Goal: Task Accomplishment & Management: Manage account settings

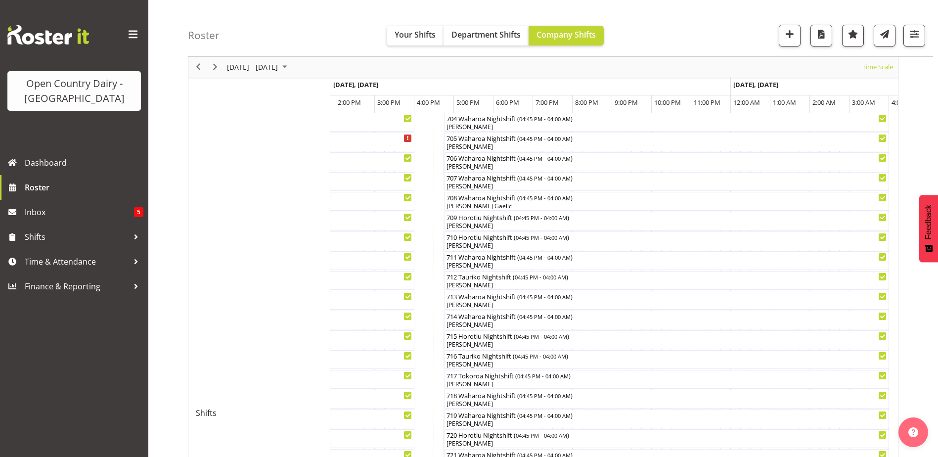
scroll to position [247, 0]
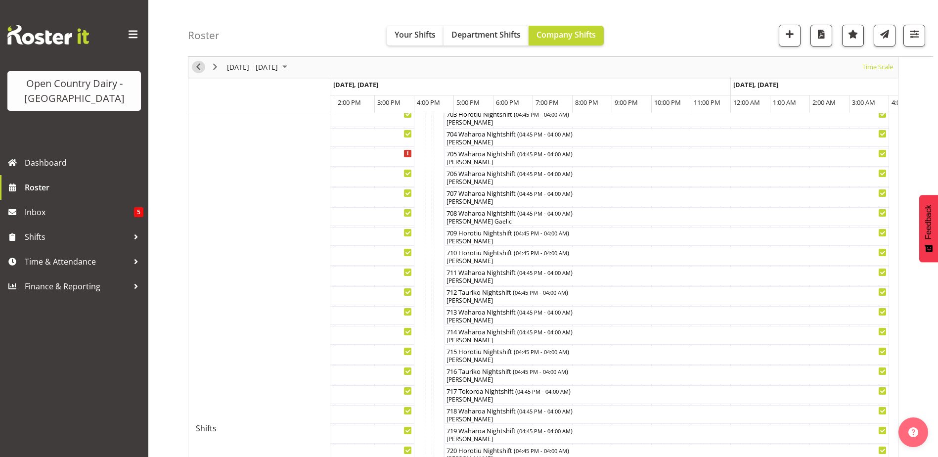
click at [197, 68] on span "Previous" at bounding box center [198, 67] width 12 height 12
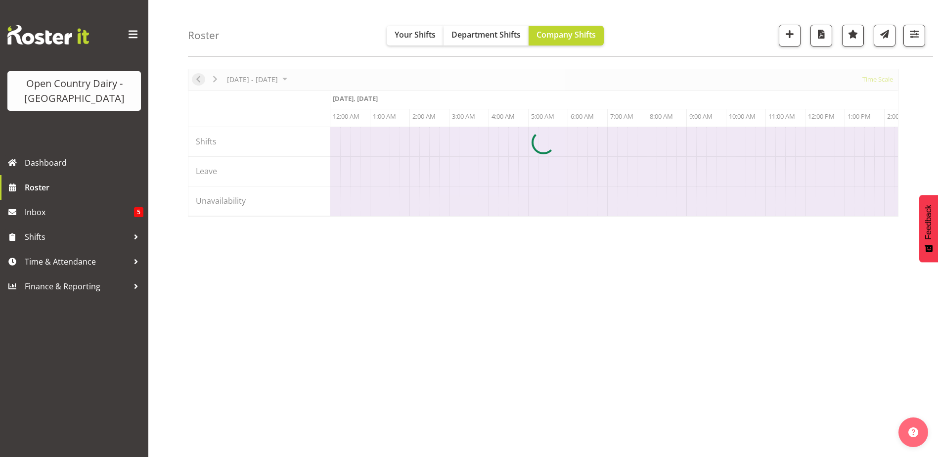
scroll to position [0, 1899]
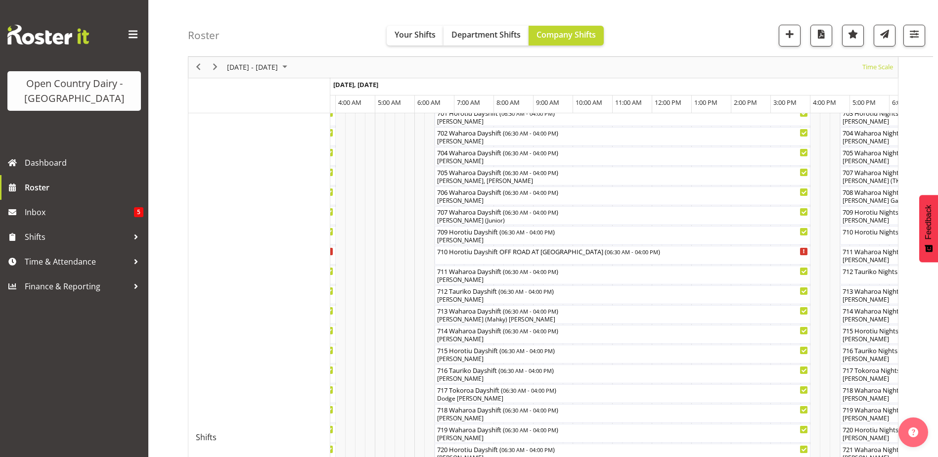
scroll to position [179, 0]
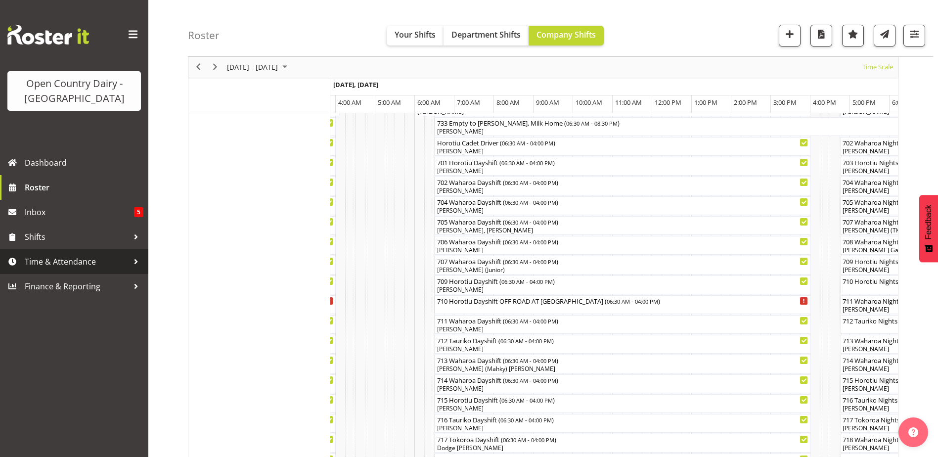
click at [80, 262] on span "Time & Attendance" at bounding box center [77, 261] width 104 height 15
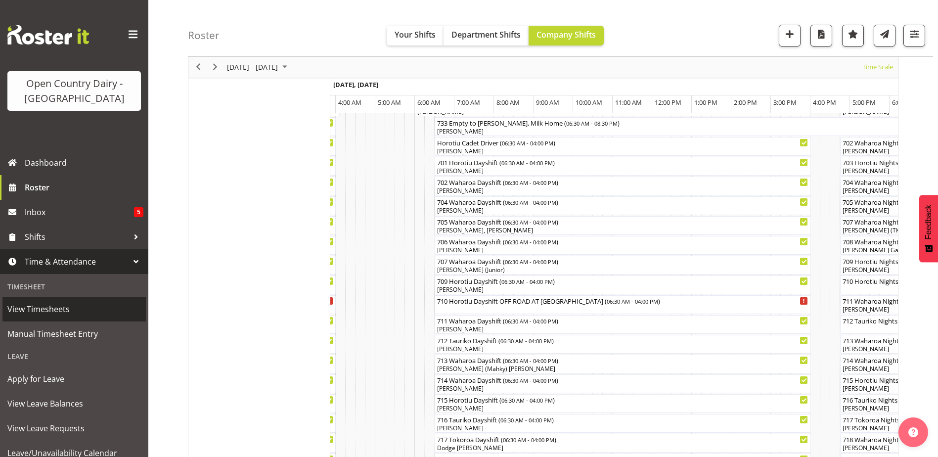
click at [56, 311] on span "View Timesheets" at bounding box center [74, 309] width 134 height 15
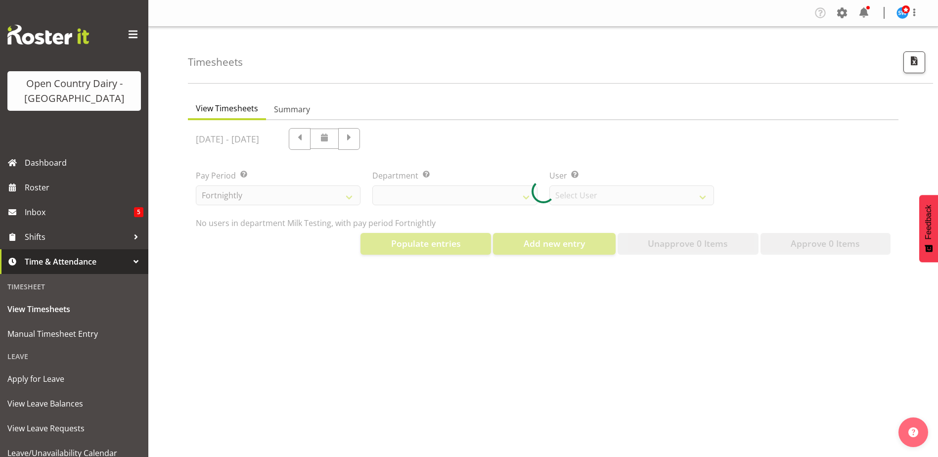
select select "733"
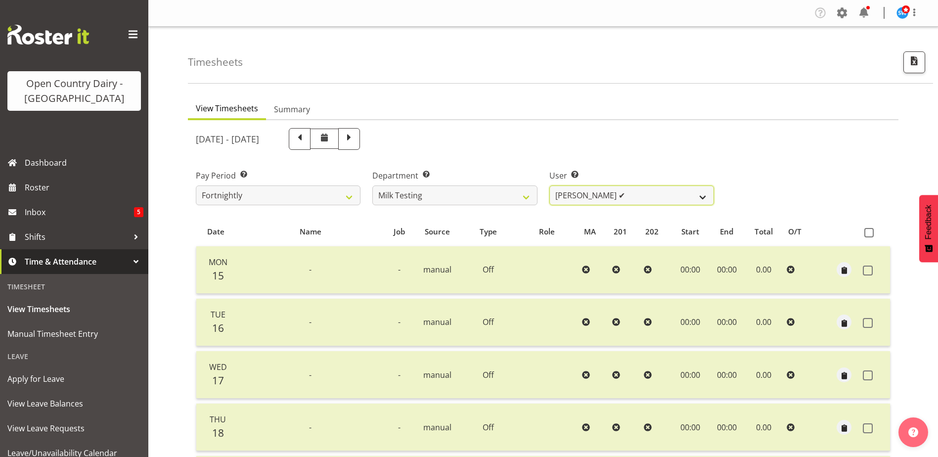
click at [702, 196] on select "[PERSON_NAME] ✔ [PERSON_NAME] ✔ [PERSON_NAME] ✔ [PERSON_NAME] ✔ [PERSON_NAME] ✔…" at bounding box center [632, 195] width 165 height 20
select select "7451"
click at [550, 185] on select "[PERSON_NAME] ✔ [PERSON_NAME] ✔ [PERSON_NAME] ✔ [PERSON_NAME] ✔ [PERSON_NAME] ✔…" at bounding box center [632, 195] width 165 height 20
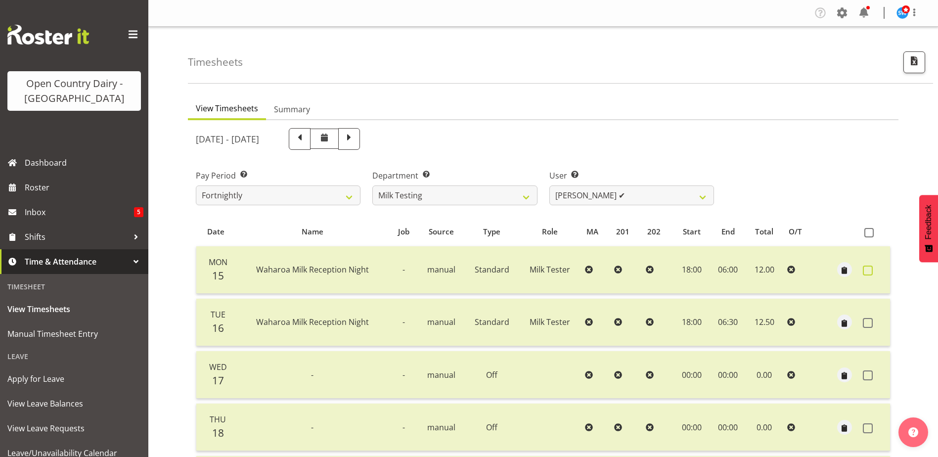
click at [869, 271] on span at bounding box center [868, 271] width 10 height 10
checkbox input "true"
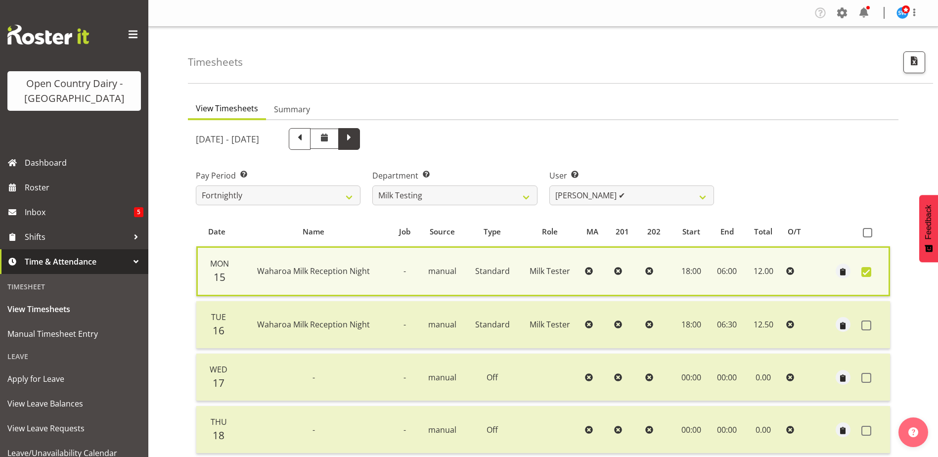
click at [360, 135] on span at bounding box center [349, 139] width 22 height 22
select select
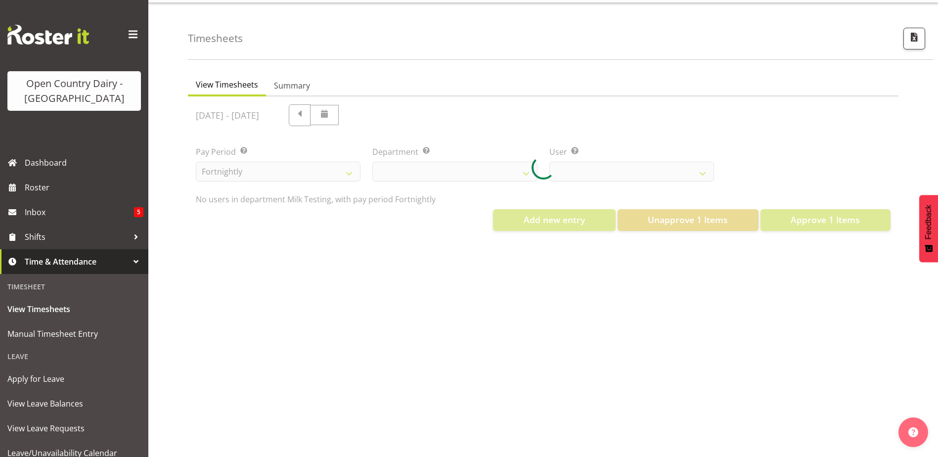
scroll to position [37, 0]
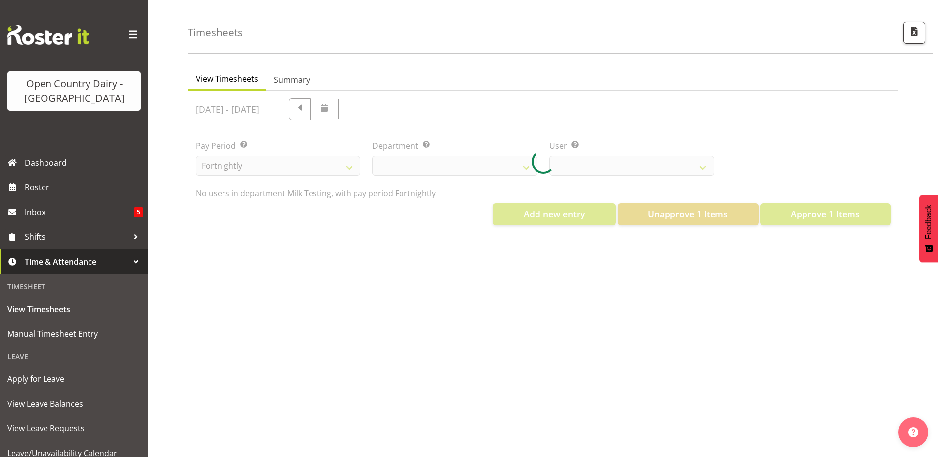
select select "733"
select select "7451"
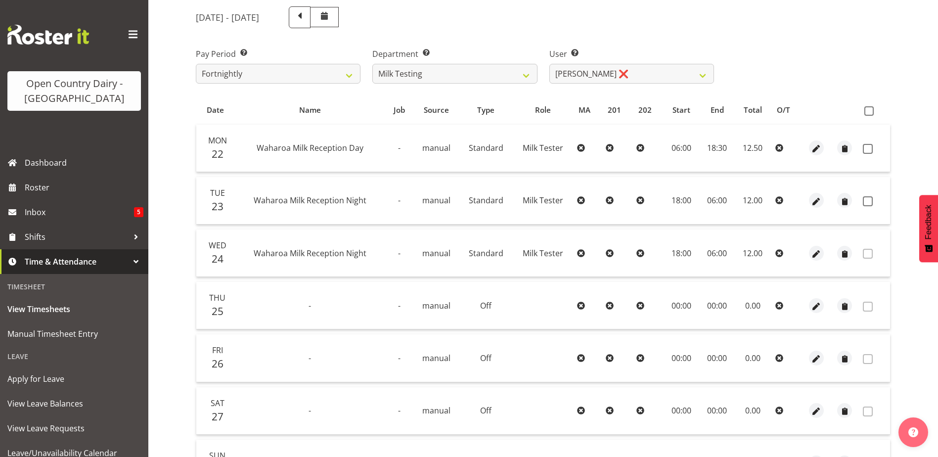
scroll to position [83, 0]
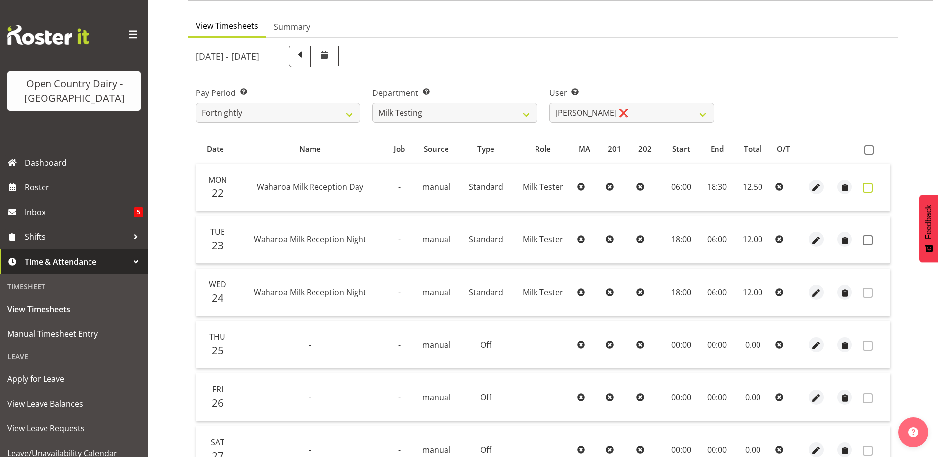
click at [868, 185] on span at bounding box center [868, 188] width 10 height 10
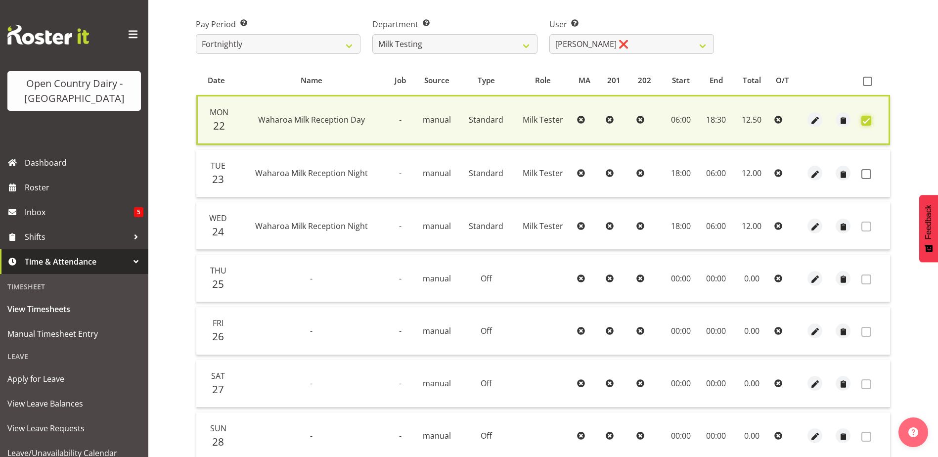
scroll to position [233, 0]
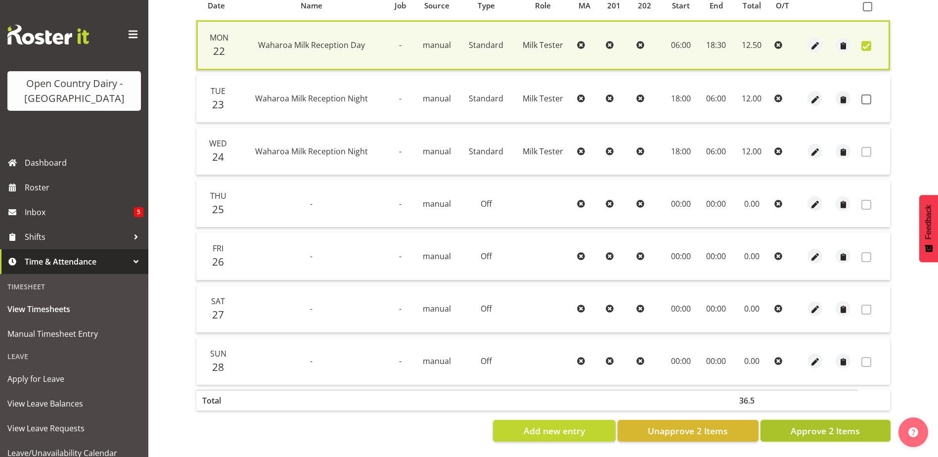
click at [828, 424] on span "Approve 2 Items" at bounding box center [825, 430] width 69 height 13
checkbox input "false"
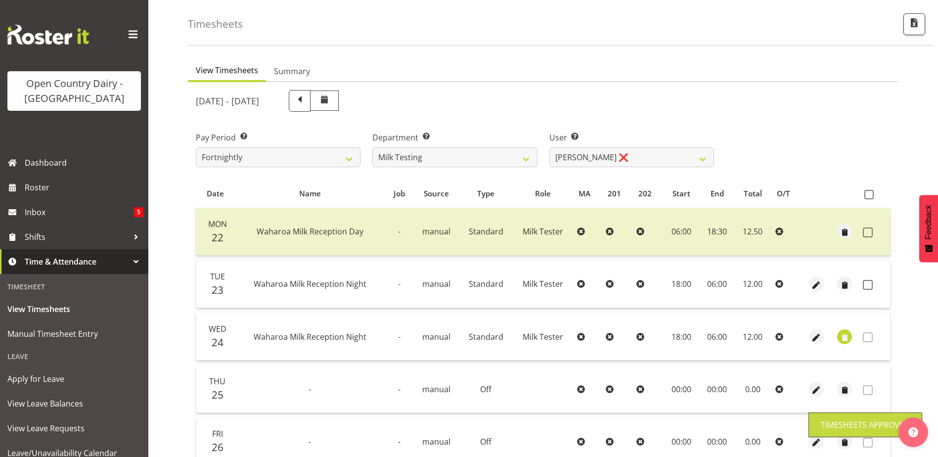
scroll to position [33, 0]
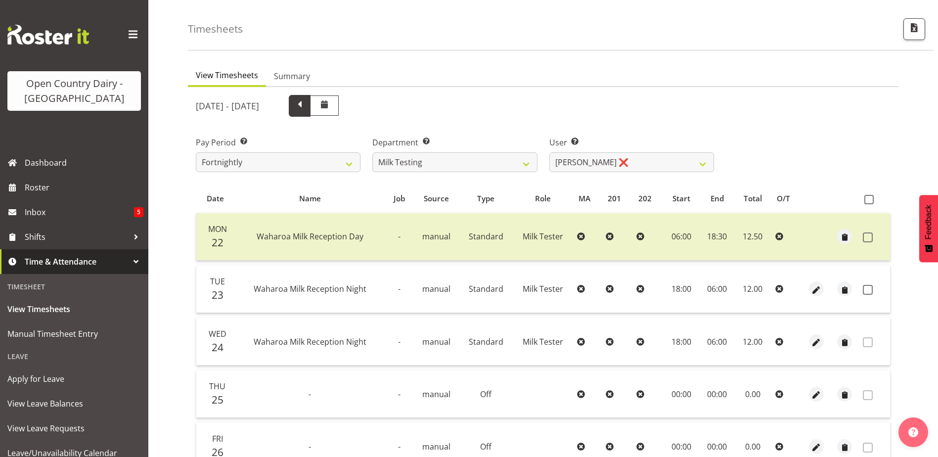
click at [306, 105] on span at bounding box center [299, 104] width 13 height 13
select select
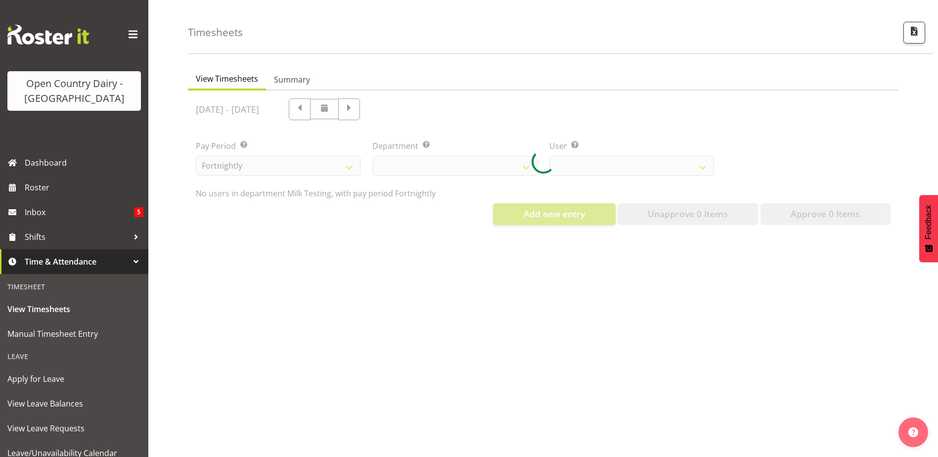
select select "733"
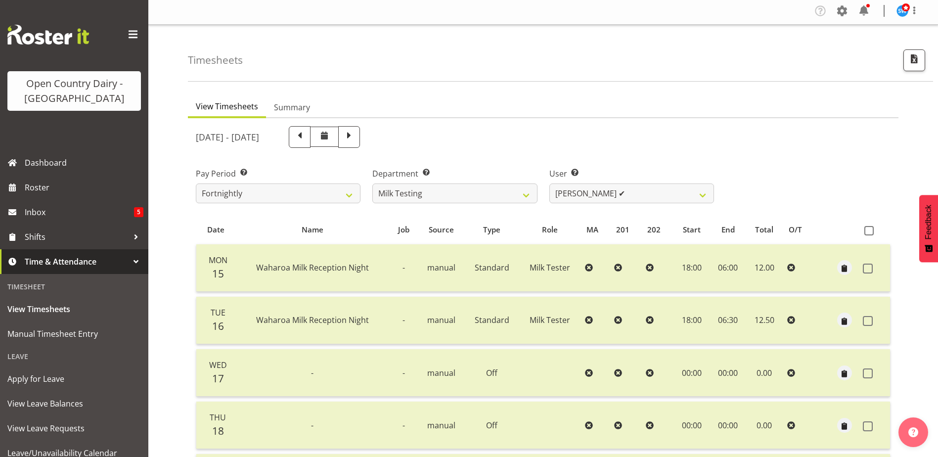
scroll to position [0, 0]
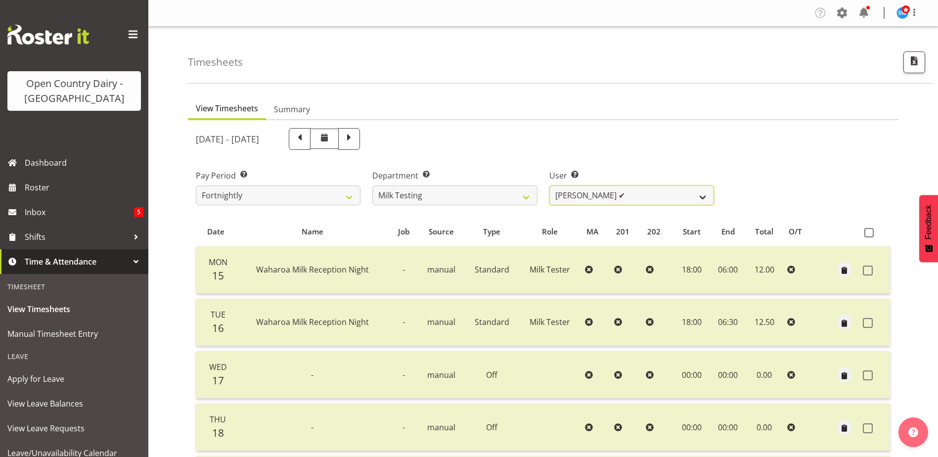
click at [702, 198] on select "[PERSON_NAME] ✔ [PERSON_NAME] ✔ [PERSON_NAME] ✔ [PERSON_NAME] ✔ [PERSON_NAME] ✔…" at bounding box center [632, 195] width 165 height 20
select select "7392"
click at [550, 185] on select "[PERSON_NAME] ✔ [PERSON_NAME] ✔ [PERSON_NAME] ✔ [PERSON_NAME] ✔ [PERSON_NAME] ✔…" at bounding box center [632, 195] width 165 height 20
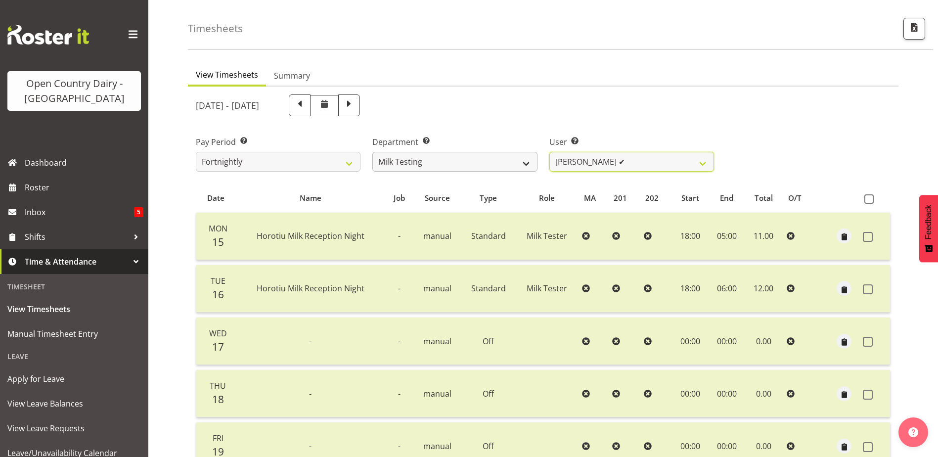
scroll to position [33, 0]
click at [356, 105] on span at bounding box center [349, 104] width 13 height 13
select select
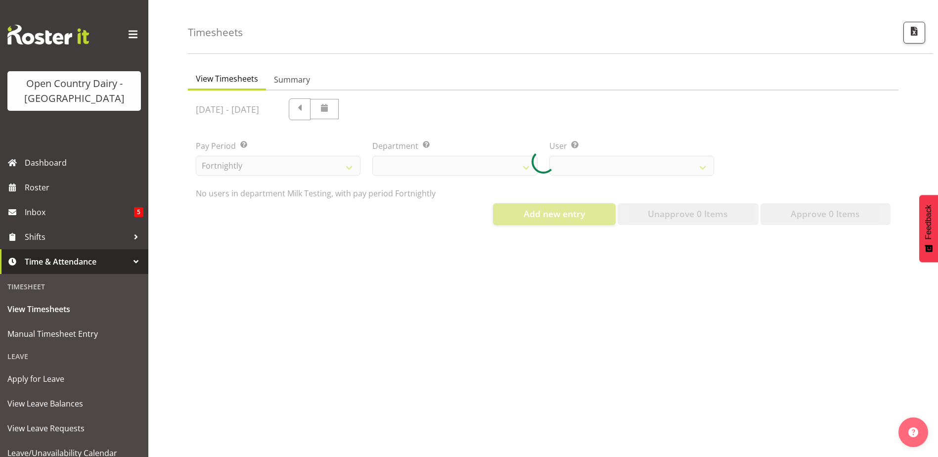
select select "733"
select select "7392"
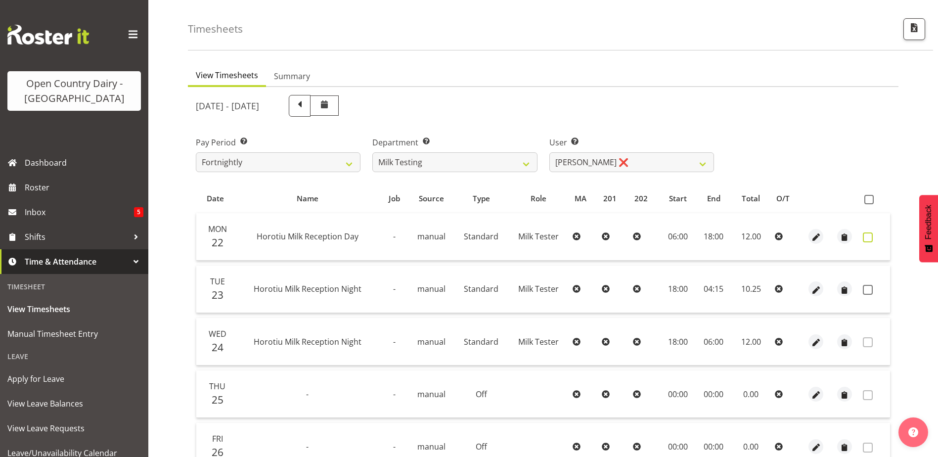
click at [869, 237] on span at bounding box center [868, 237] width 10 height 10
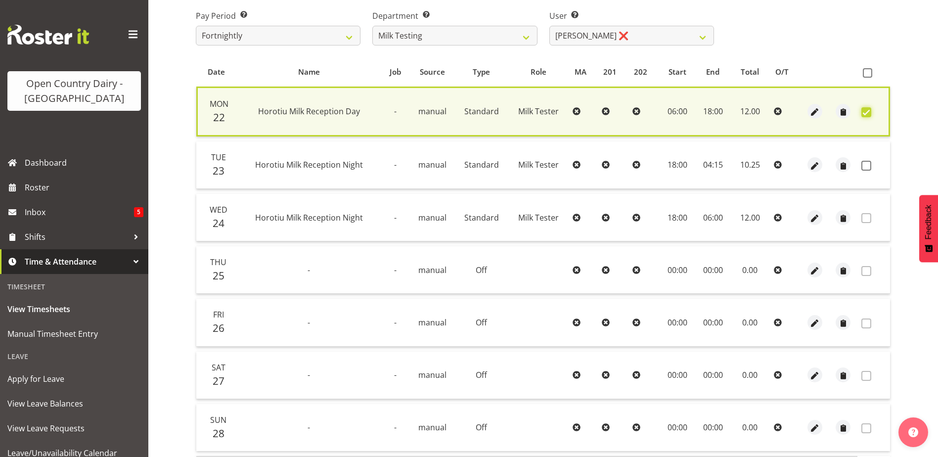
scroll to position [233, 0]
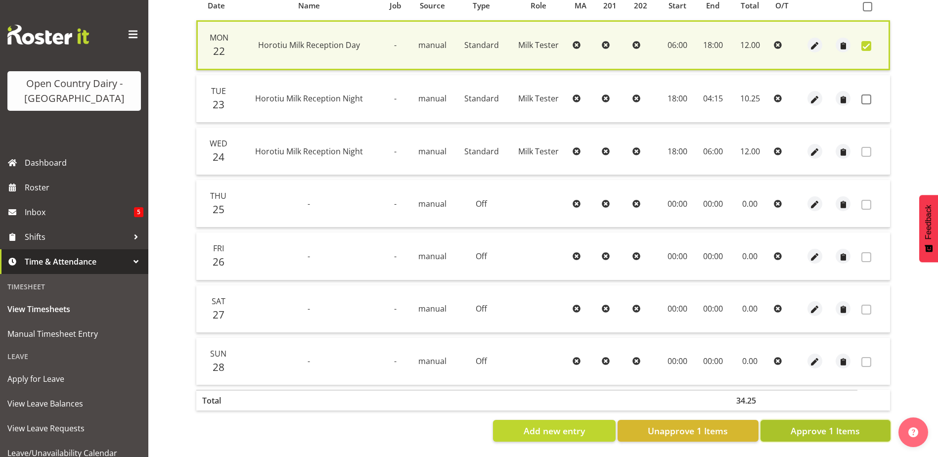
click at [831, 426] on span "Approve 1 Items" at bounding box center [825, 430] width 69 height 13
checkbox input "false"
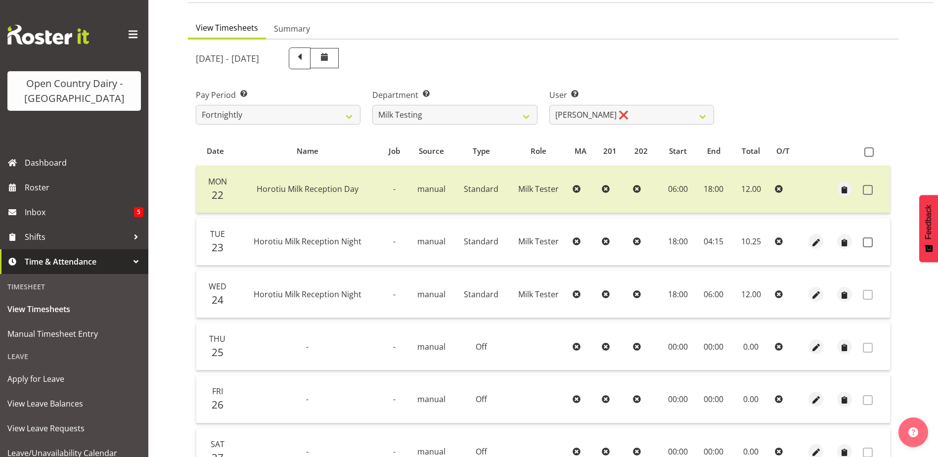
scroll to position [0, 0]
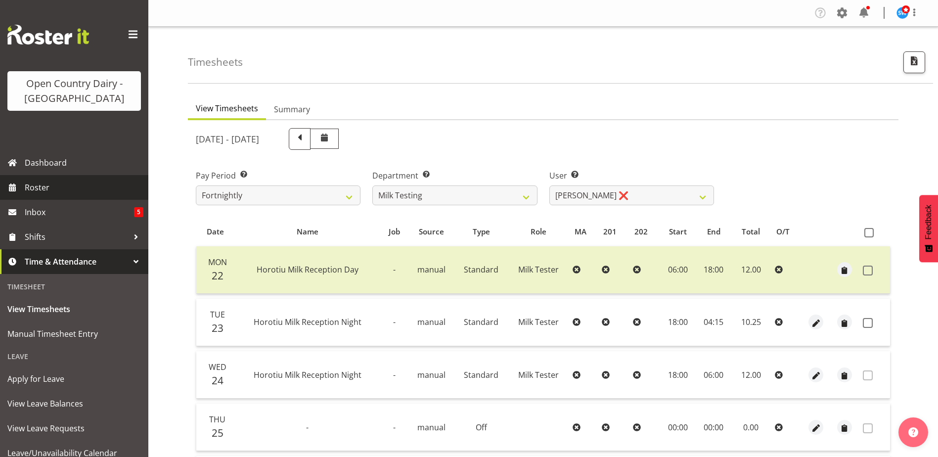
click at [30, 187] on span "Roster" at bounding box center [84, 187] width 119 height 15
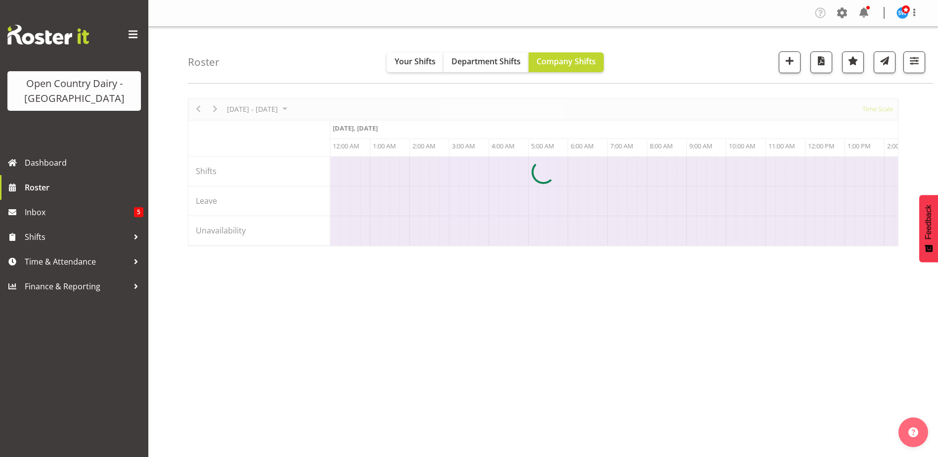
scroll to position [0, 1899]
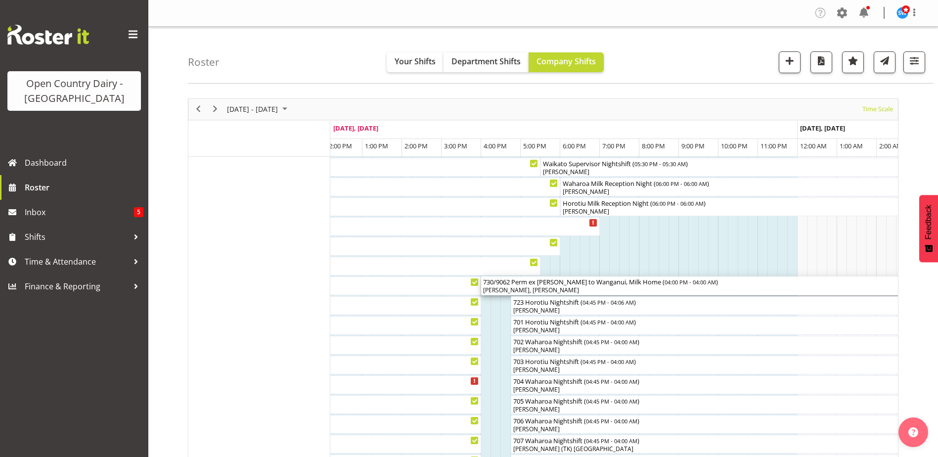
click at [534, 284] on div "730/9062 Perm ex Tatua to Wanganui, Milk Home ( 04:00 PM - 04:00 AM )" at bounding box center [718, 281] width 471 height 10
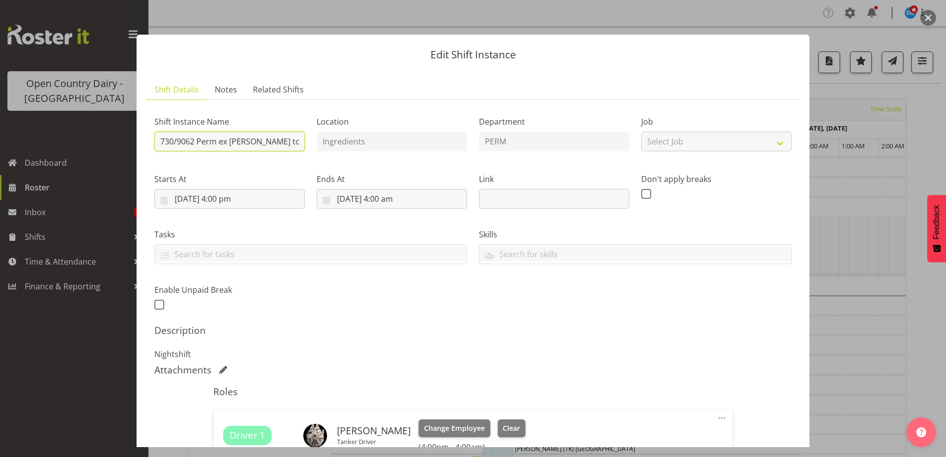
click at [174, 142] on input "730/9062 Perm ex Tatua to Wanganui, Milk Home" at bounding box center [229, 142] width 150 height 20
click at [194, 142] on input "732/9062 Perm ex Tatua to Wanganui, Milk Home" at bounding box center [229, 142] width 150 height 20
type input "732/9063 Perm ex Tatua to Wanganui, Milk Home"
click at [617, 366] on div "Attachments" at bounding box center [472, 370] width 637 height 12
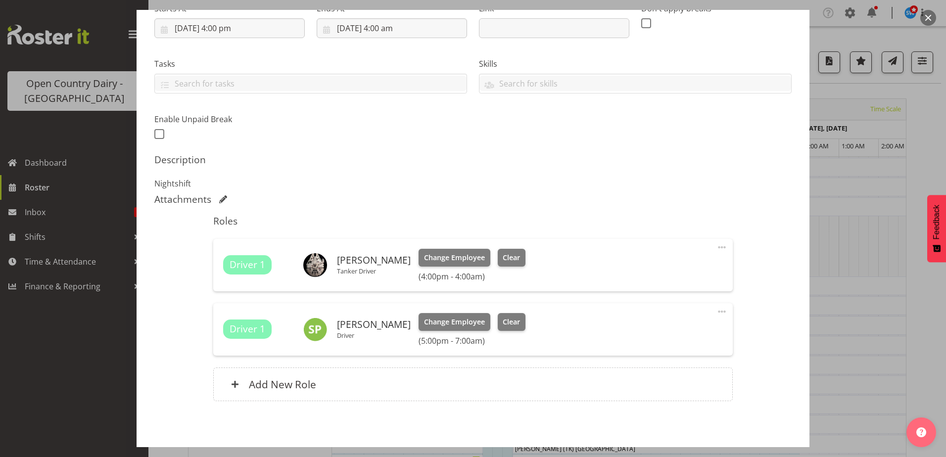
scroll to position [198, 0]
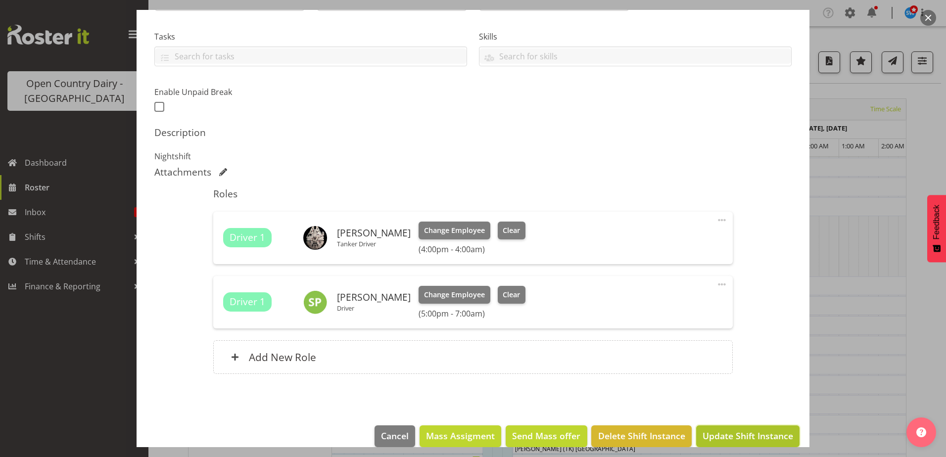
click at [738, 433] on span "Update Shift Instance" at bounding box center [747, 435] width 91 height 13
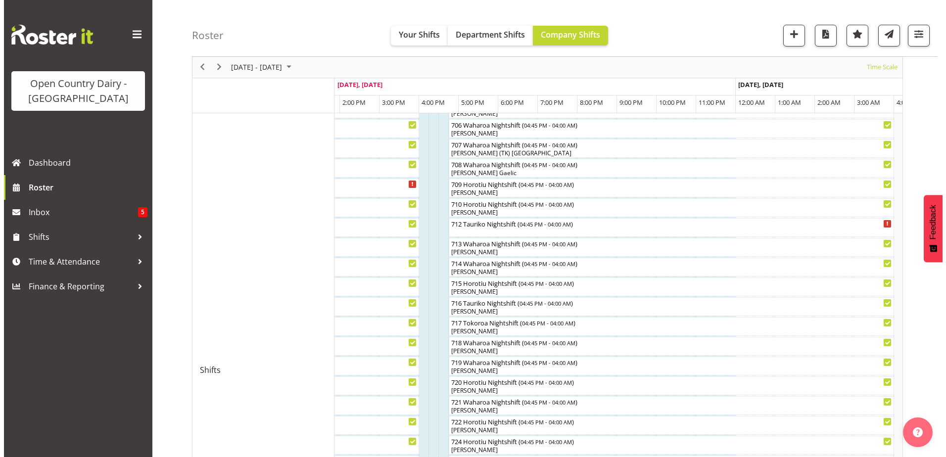
scroll to position [278, 0]
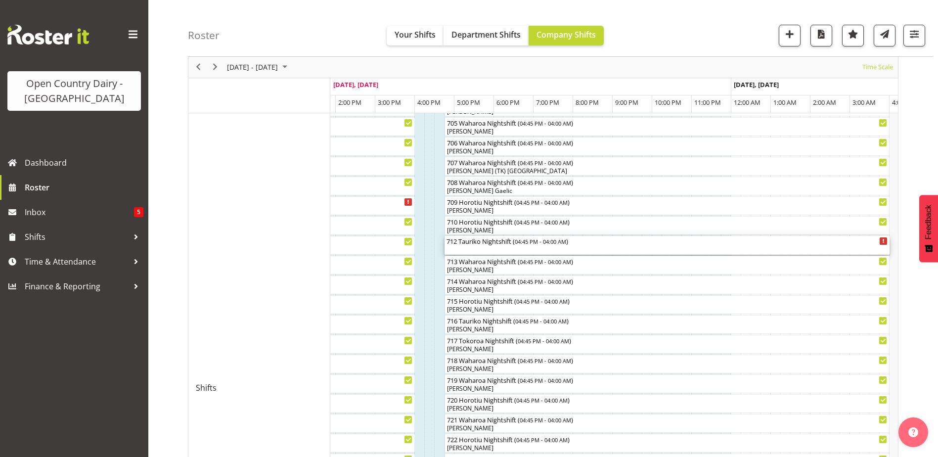
click at [485, 247] on div "712 Tauriko Nightshift ( 04:45 PM - 04:00 AM )" at bounding box center [667, 245] width 441 height 19
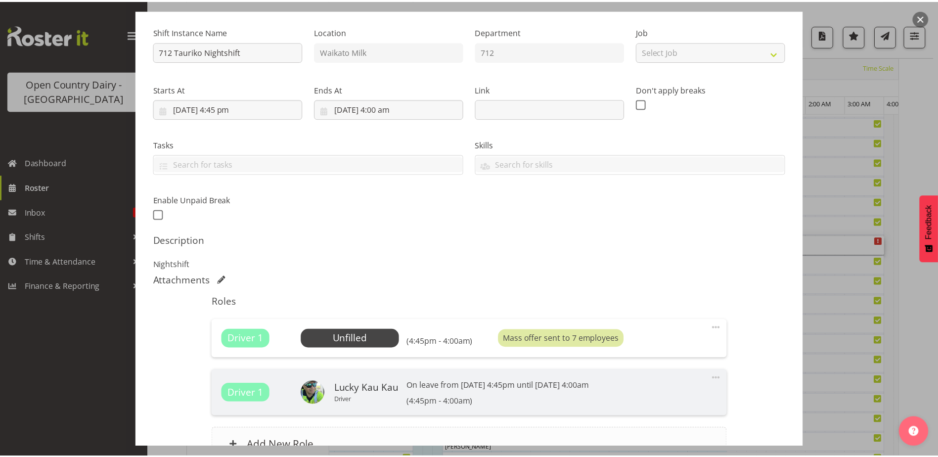
scroll to position [193, 0]
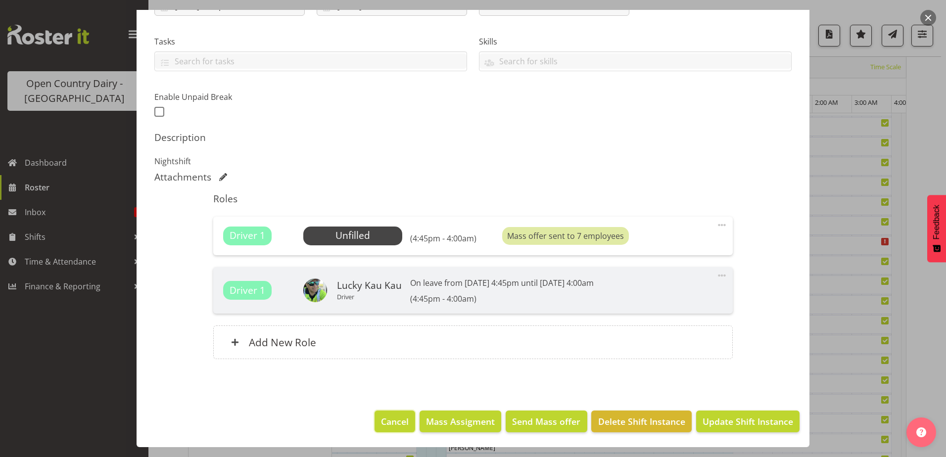
click at [385, 418] on span "Cancel" at bounding box center [395, 421] width 28 height 13
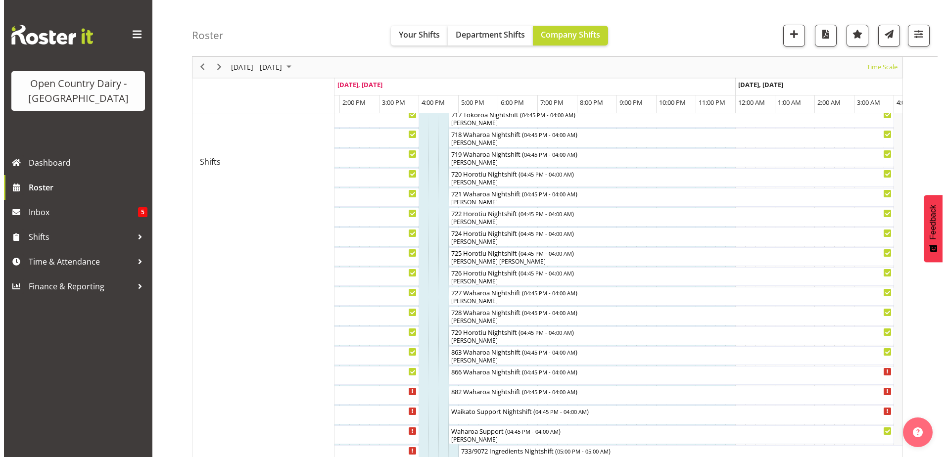
scroll to position [575, 0]
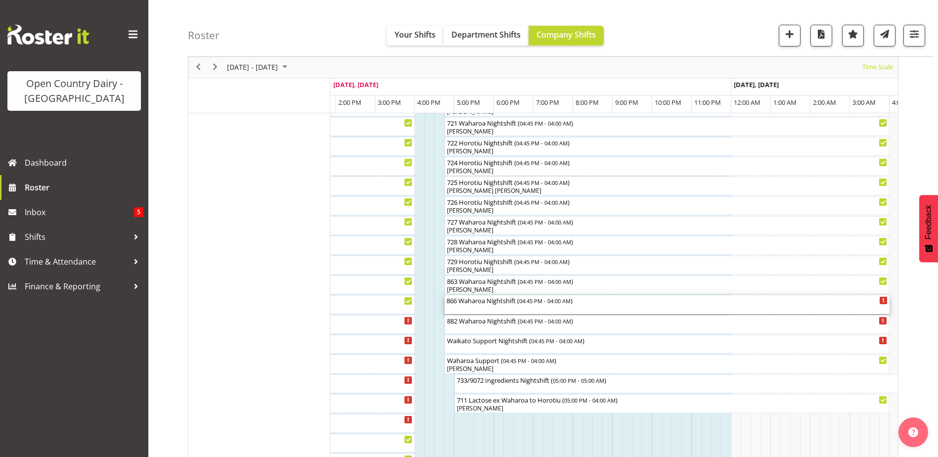
click at [490, 303] on div "866 Waharoa Nightshift ( 04:45 PM - 04:00 AM )" at bounding box center [667, 300] width 441 height 10
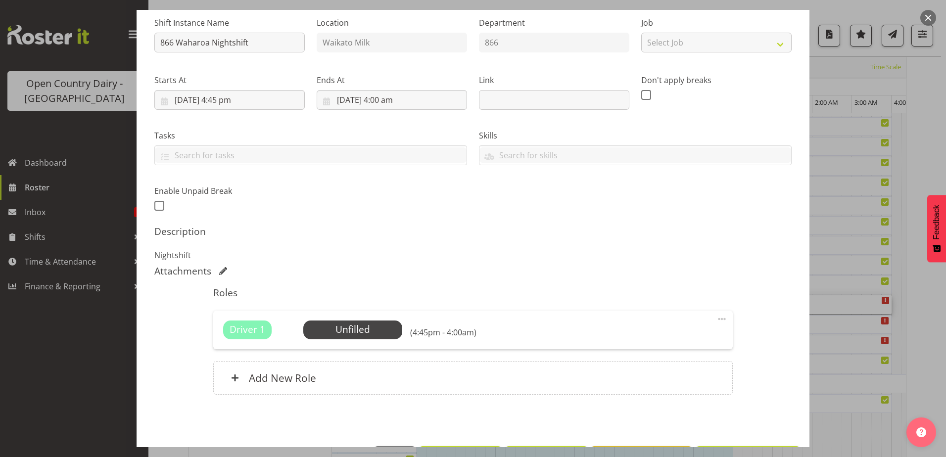
scroll to position [135, 0]
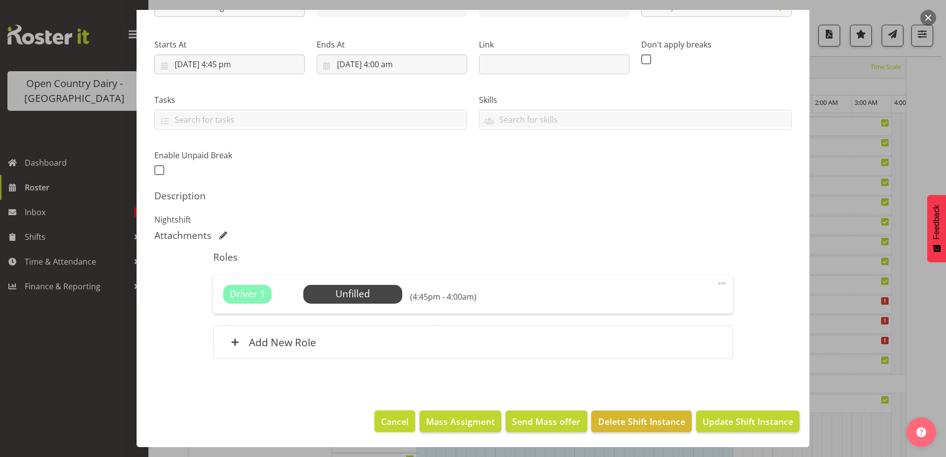
click at [389, 415] on span "Cancel" at bounding box center [395, 421] width 28 height 13
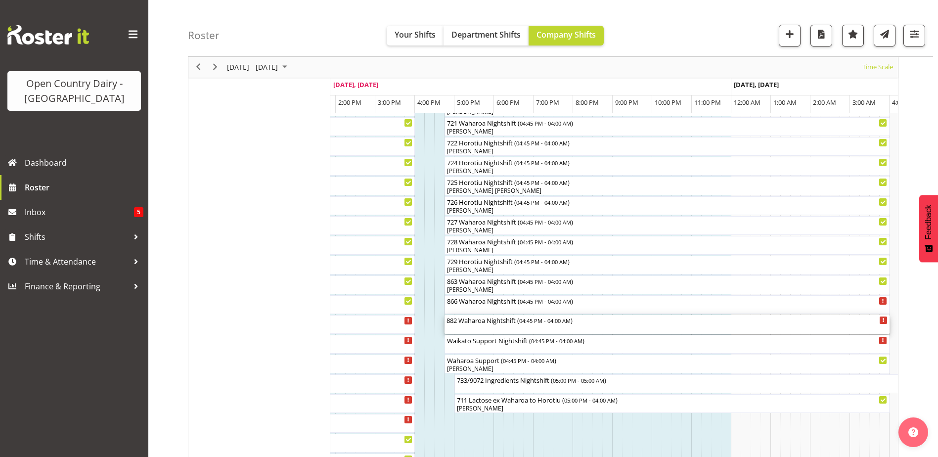
click at [479, 323] on div "882 Waharoa Nightshift ( 04:45 PM - 04:00 AM )" at bounding box center [667, 320] width 441 height 10
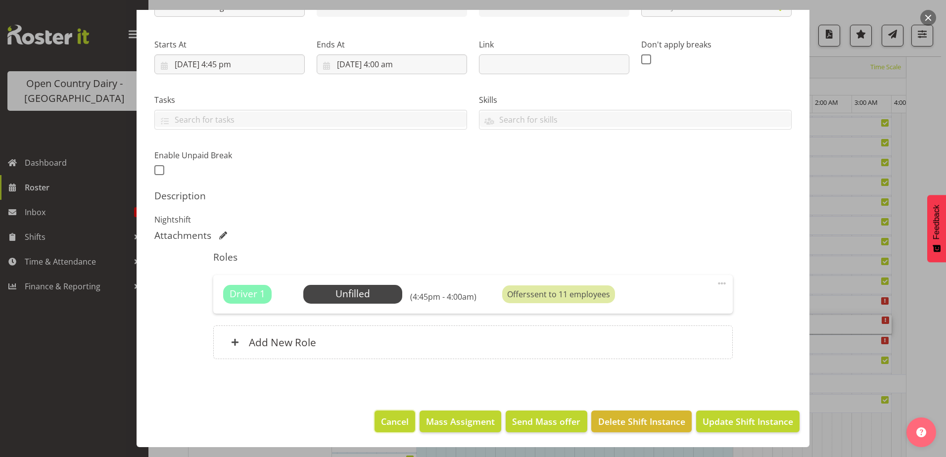
click at [395, 422] on span "Cancel" at bounding box center [395, 421] width 28 height 13
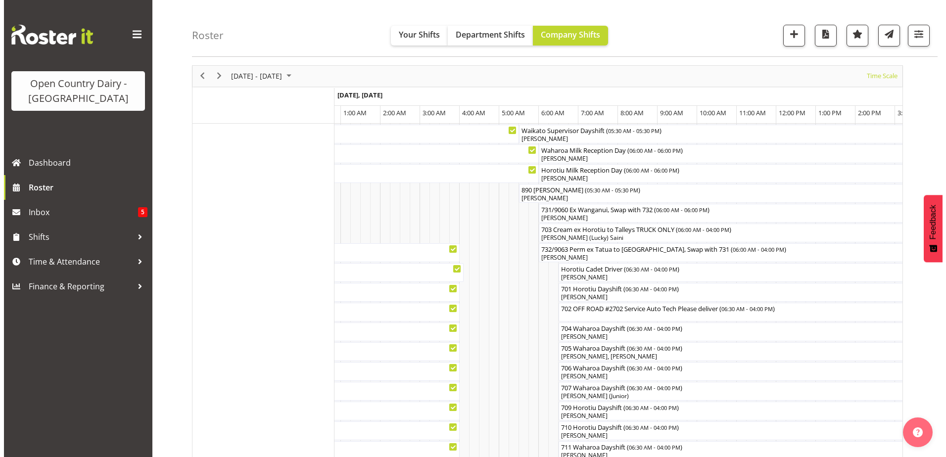
scroll to position [49, 0]
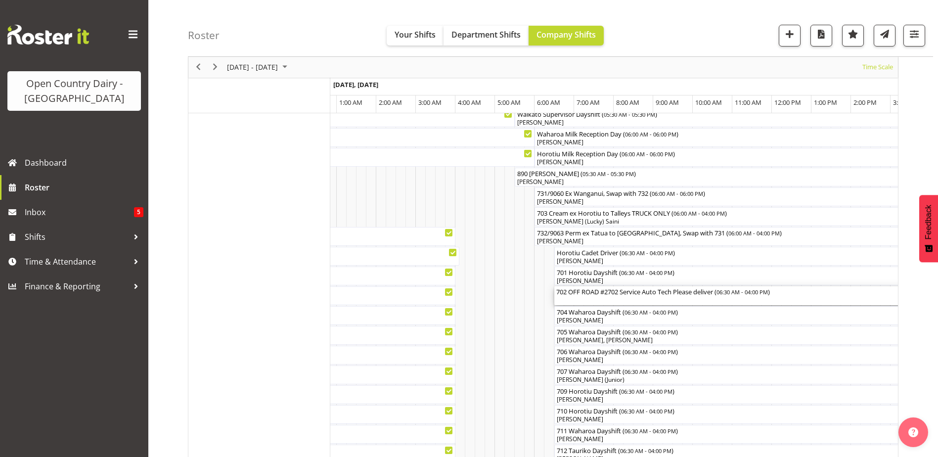
click at [609, 291] on div "702 OFF ROAD #2702 Service Auto Tech Please deliver ( 06:30 AM - 04:00 PM )" at bounding box center [742, 291] width 372 height 10
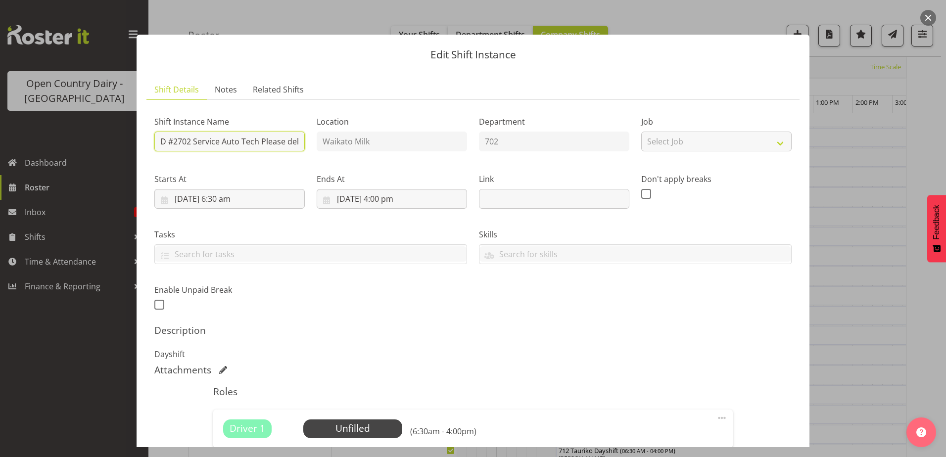
scroll to position [0, 63]
drag, startPoint x: 178, startPoint y: 142, endPoint x: 309, endPoint y: 143, distance: 131.6
click at [309, 143] on div "Shift Instance Name 702 OFF ROAD #2702 Service Auto Tech Please deliver Locatio…" at bounding box center [472, 210] width 649 height 217
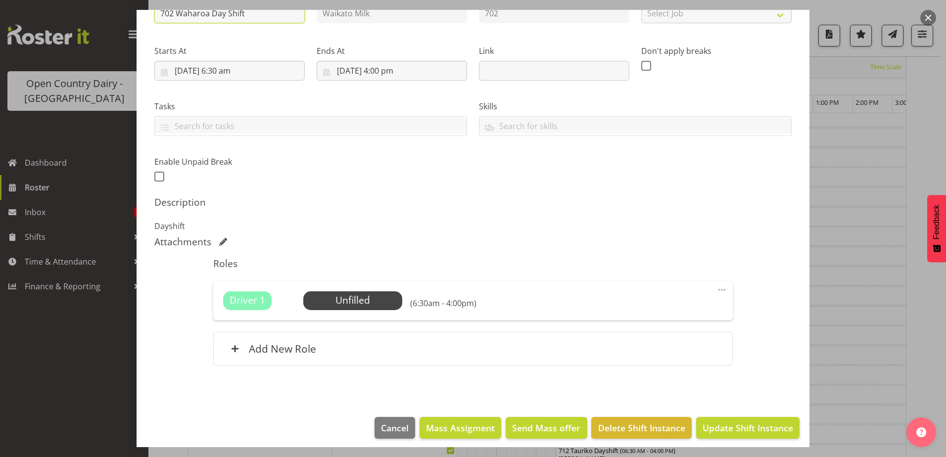
scroll to position [135, 0]
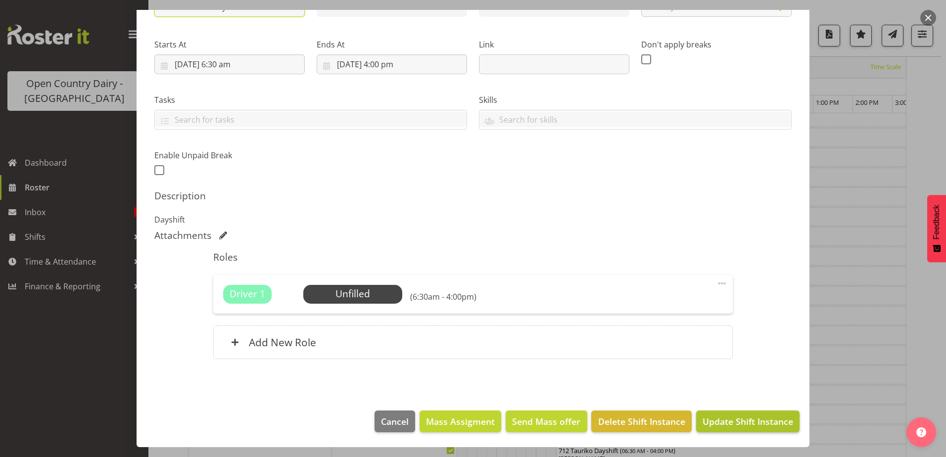
type input "702 Waharoa Day Shift"
click at [731, 418] on span "Update Shift Instance" at bounding box center [747, 421] width 91 height 13
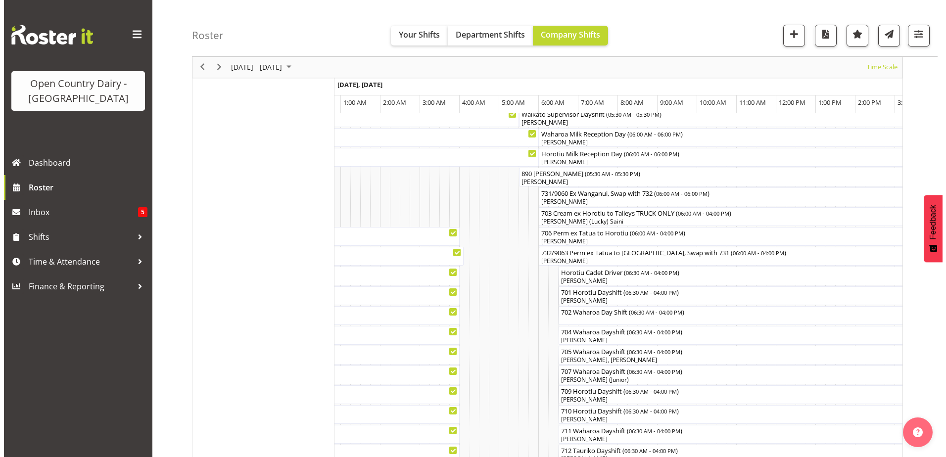
scroll to position [30, 0]
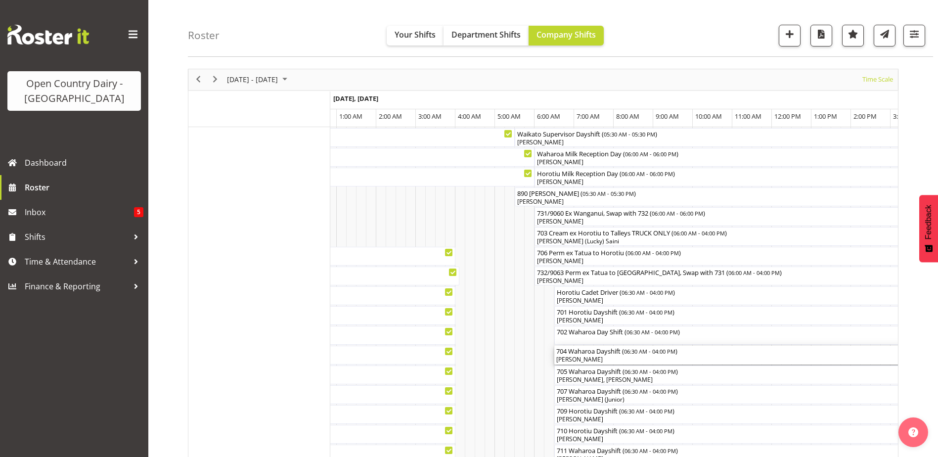
click at [601, 357] on div "[PERSON_NAME]" at bounding box center [742, 359] width 372 height 9
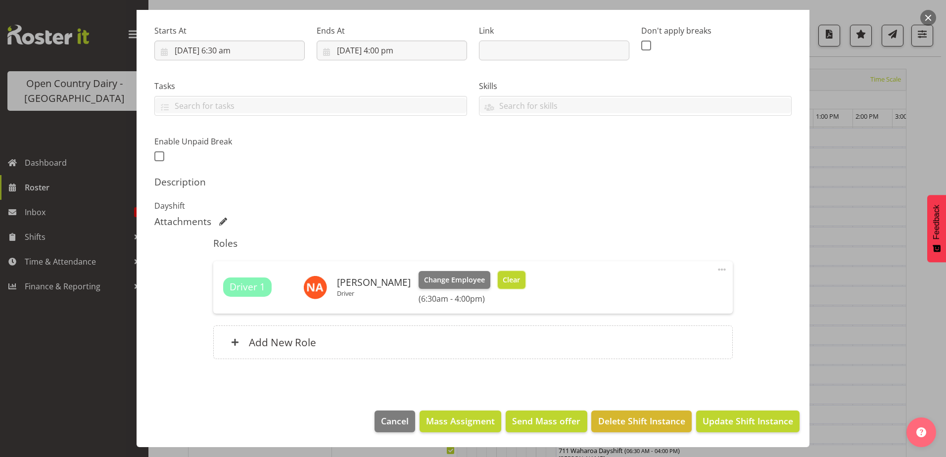
click at [506, 278] on span "Clear" at bounding box center [511, 280] width 17 height 11
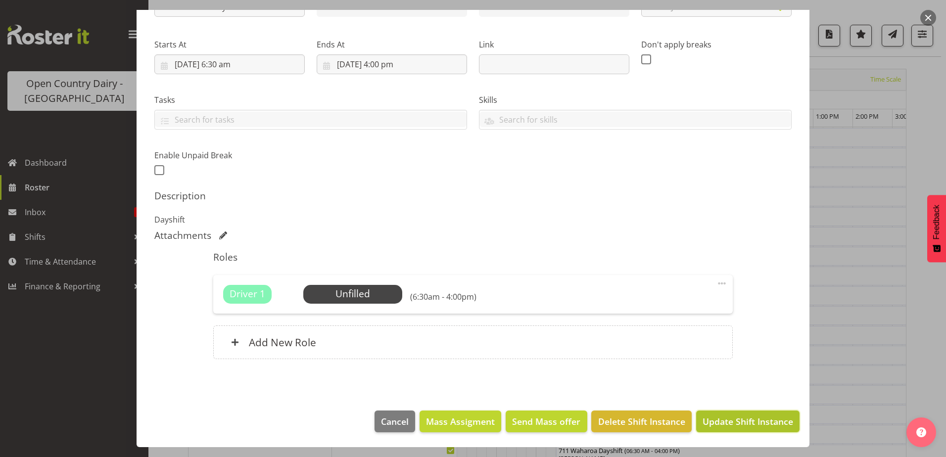
click at [734, 423] on span "Update Shift Instance" at bounding box center [747, 421] width 91 height 13
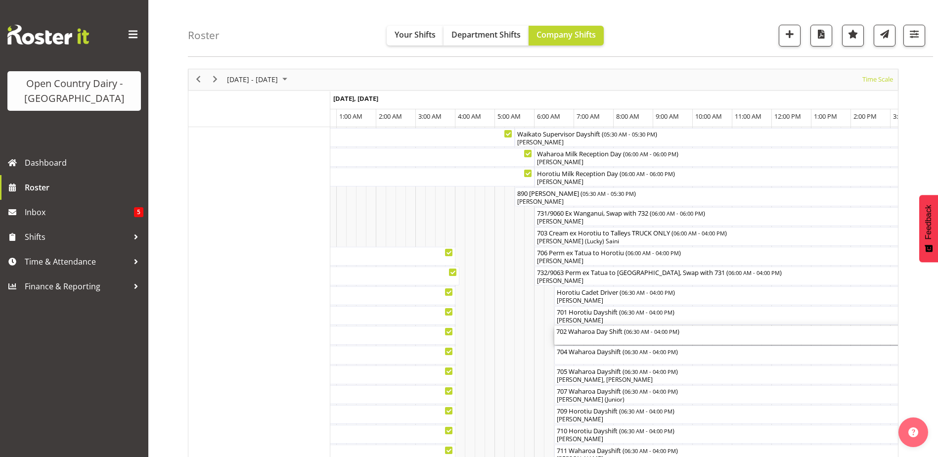
click at [607, 334] on div "702 Waharoa Day Shift ( 06:30 AM - 04:00 PM )" at bounding box center [742, 331] width 372 height 10
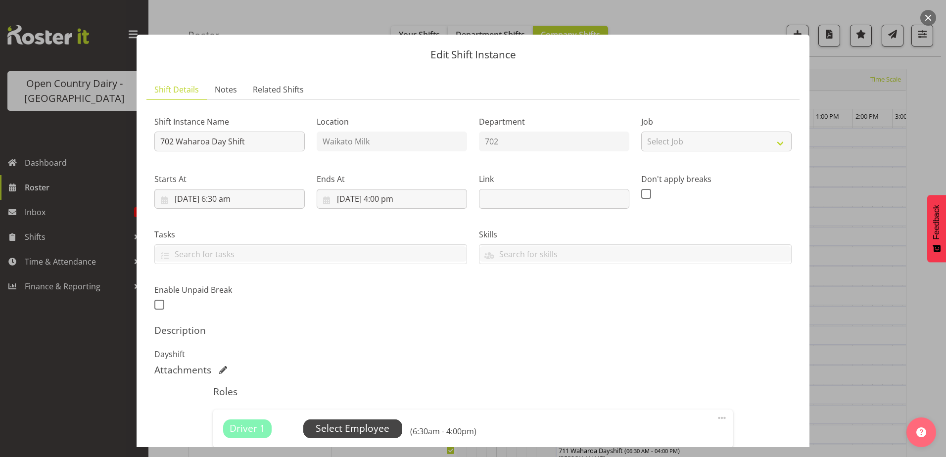
click at [384, 429] on span "Select Employee" at bounding box center [353, 428] width 74 height 14
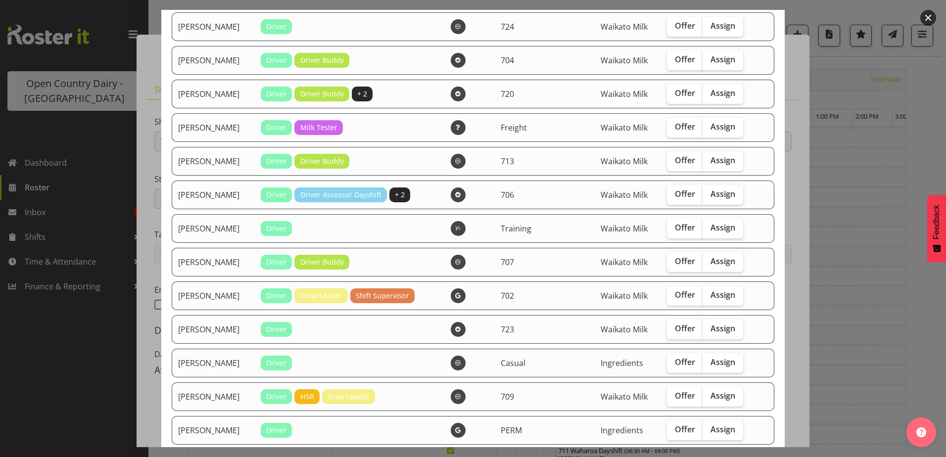
scroll to position [940, 0]
click at [710, 296] on span "Assign" at bounding box center [722, 294] width 25 height 10
click at [705, 296] on input "Assign" at bounding box center [705, 294] width 6 height 6
checkbox input "true"
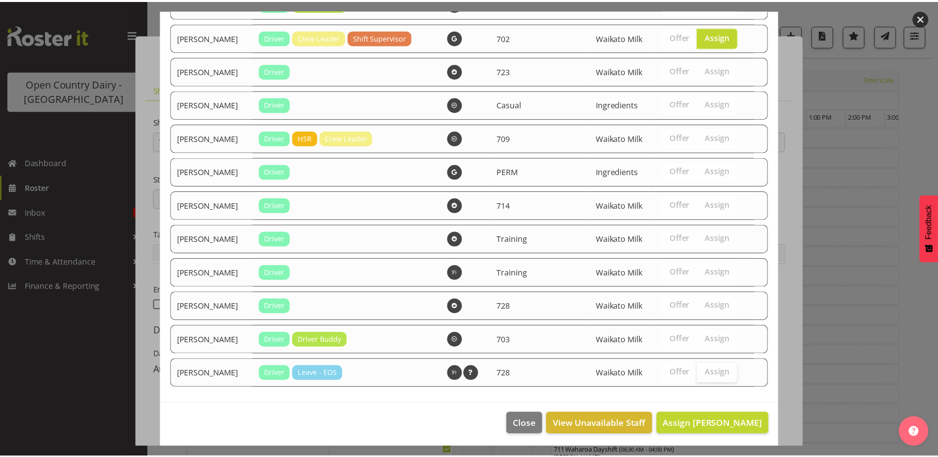
scroll to position [1200, 0]
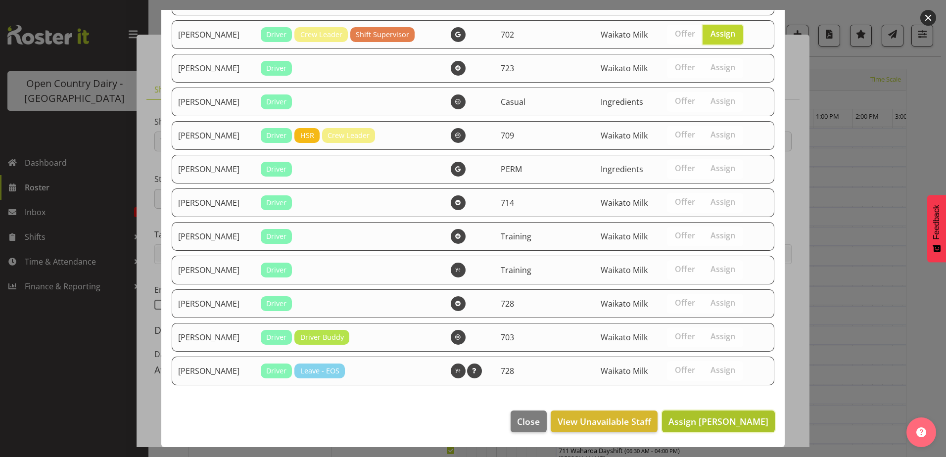
click at [709, 419] on span "Assign Nick Adlington" at bounding box center [718, 421] width 100 height 12
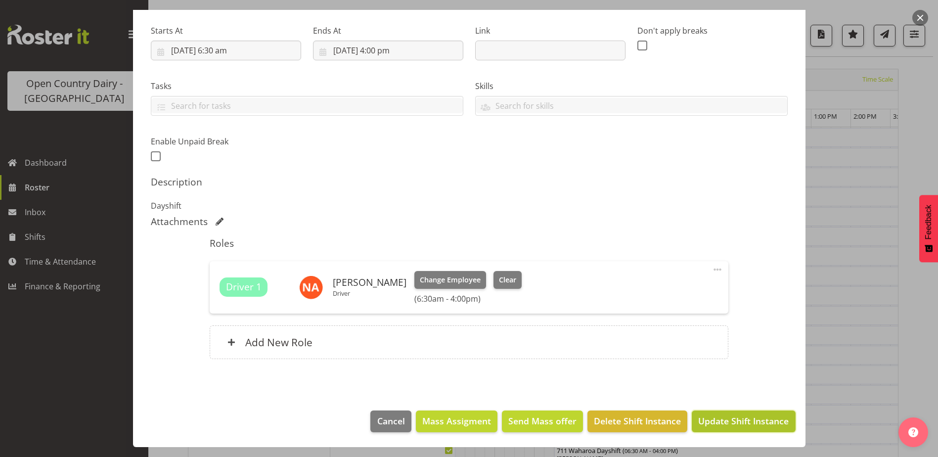
click at [717, 423] on span "Update Shift Instance" at bounding box center [743, 420] width 91 height 13
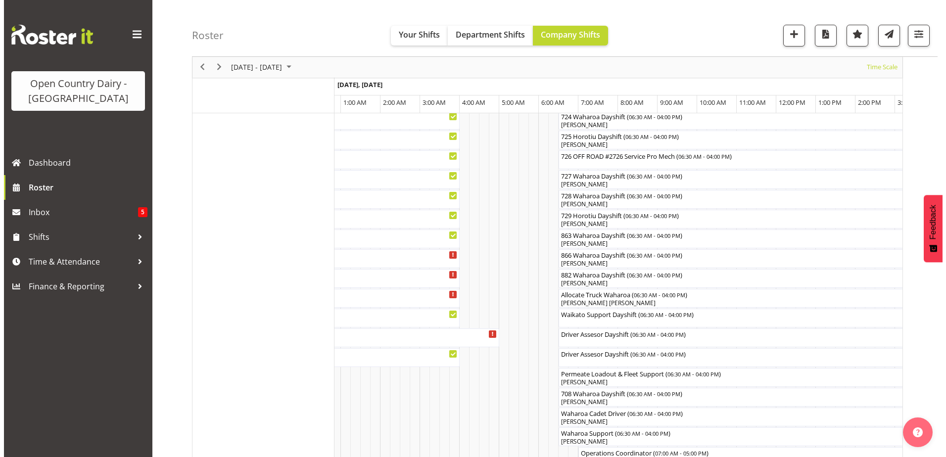
scroll to position [623, 0]
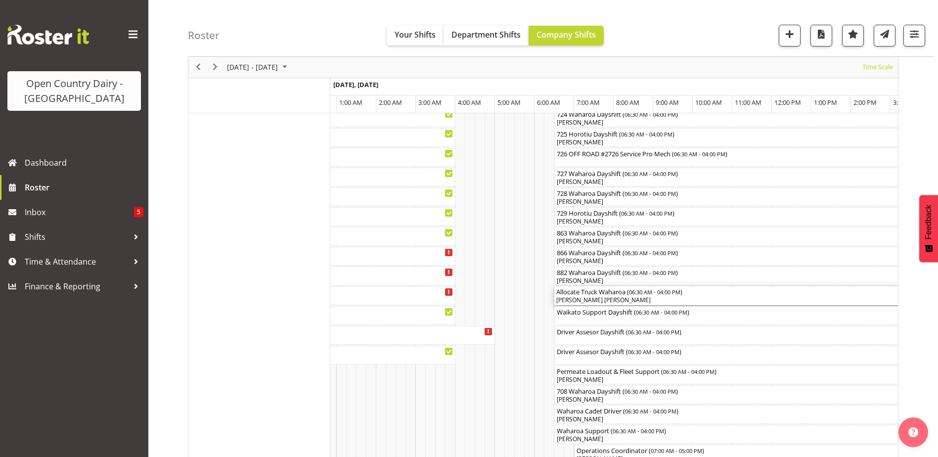
click at [587, 297] on div "[PERSON_NAME] [PERSON_NAME]" at bounding box center [742, 300] width 372 height 9
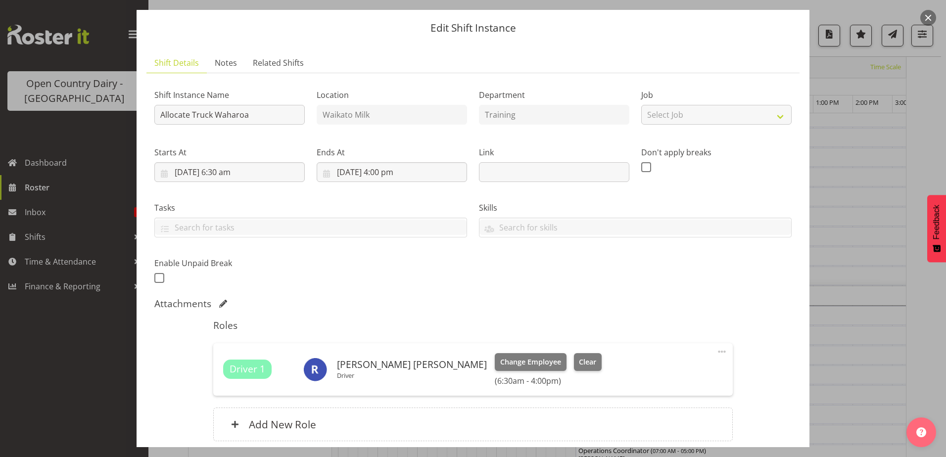
scroll to position [49, 0]
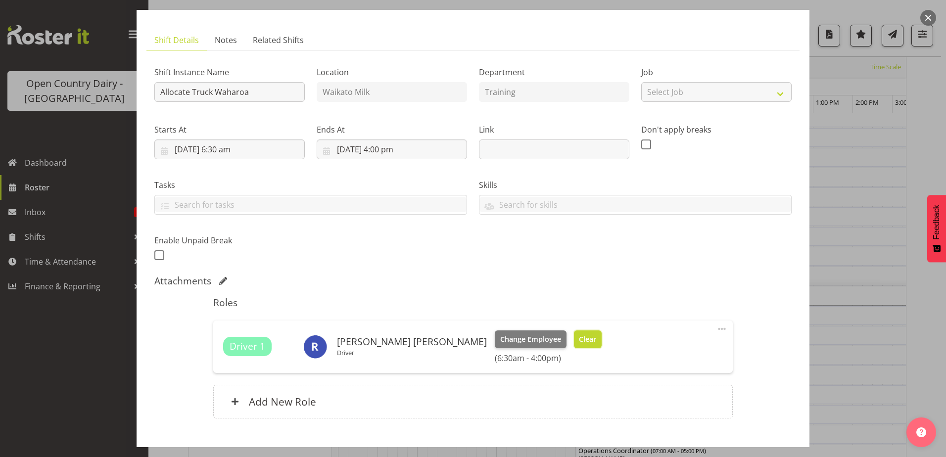
click at [579, 339] on span "Clear" at bounding box center [587, 339] width 17 height 11
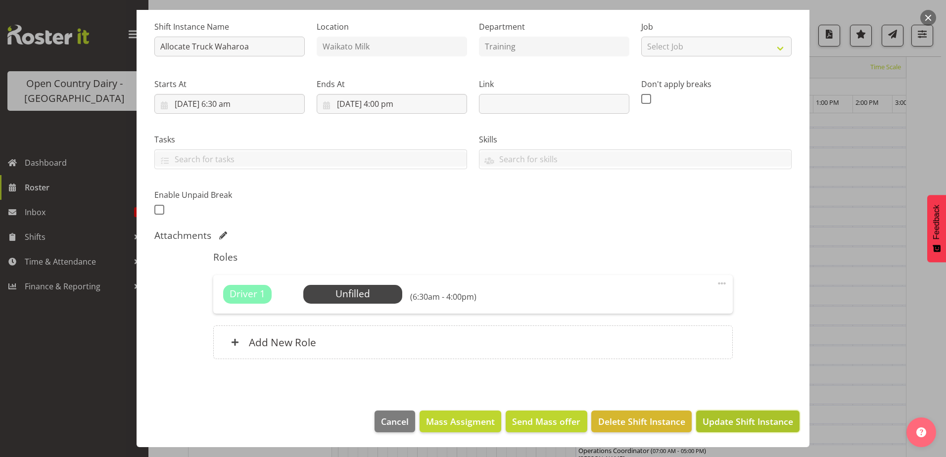
click at [718, 420] on span "Update Shift Instance" at bounding box center [747, 421] width 91 height 13
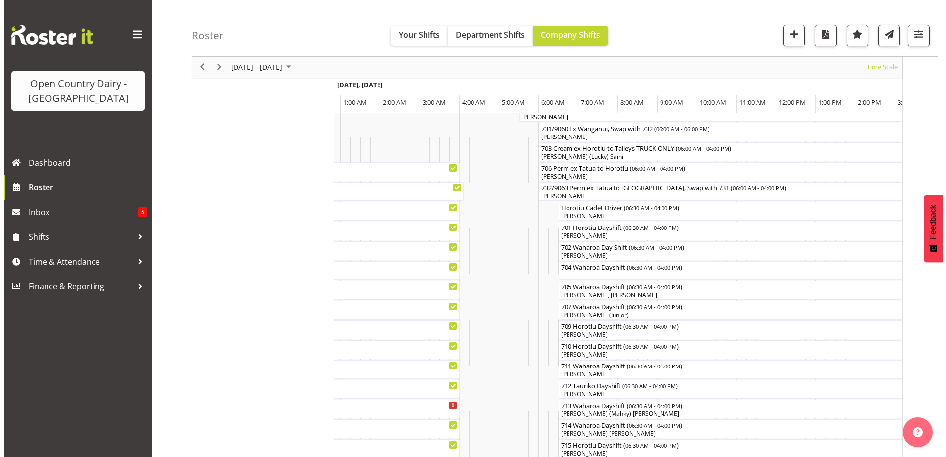
scroll to position [129, 0]
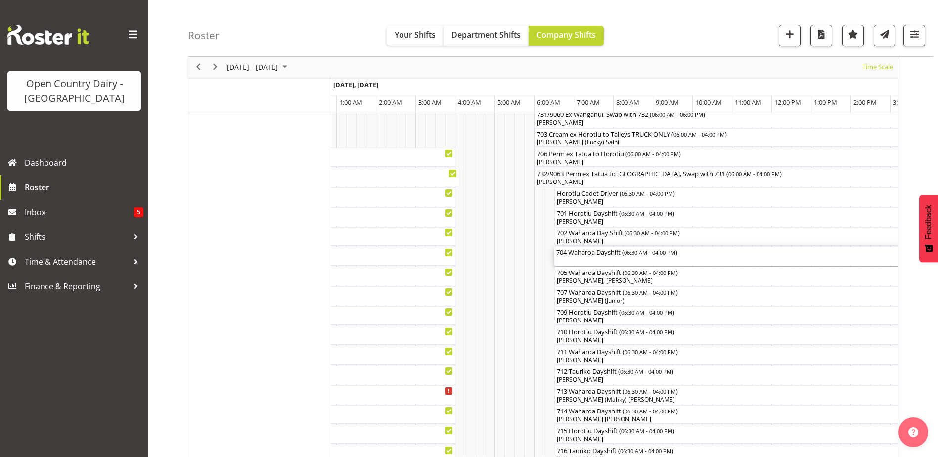
click at [600, 255] on div "704 Waharoa Dayshift ( 06:30 AM - 04:00 PM )" at bounding box center [742, 252] width 372 height 10
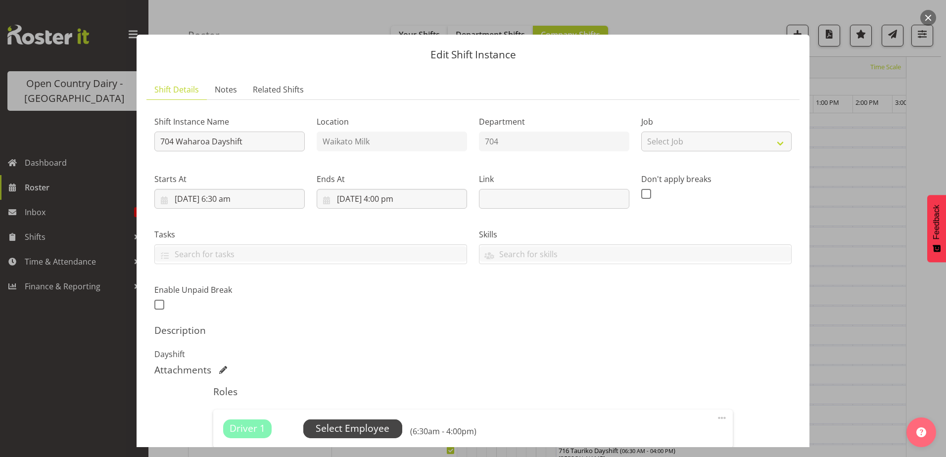
click at [347, 429] on span "Select Employee" at bounding box center [353, 428] width 74 height 14
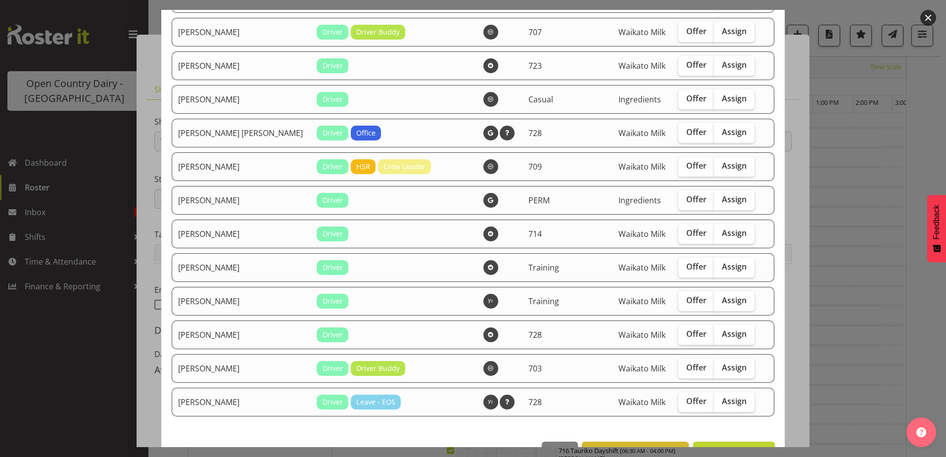
scroll to position [1101, 0]
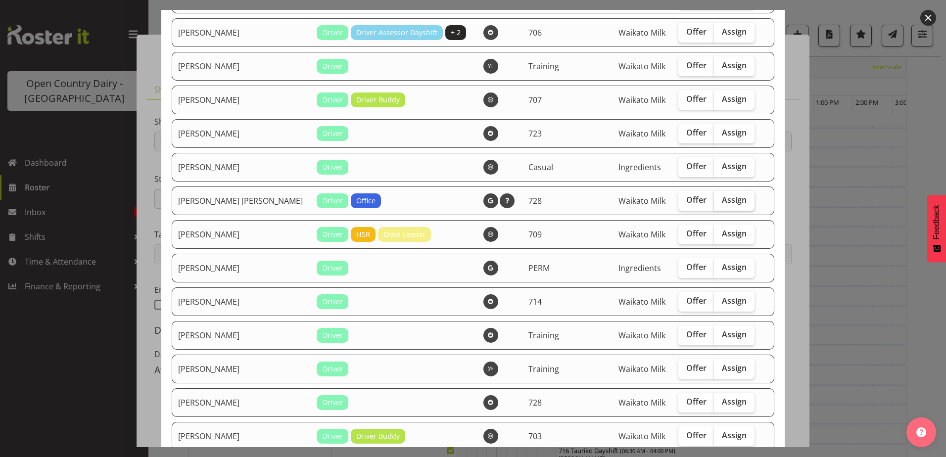
click at [722, 197] on span "Assign" at bounding box center [734, 200] width 25 height 10
click at [714, 197] on input "Assign" at bounding box center [717, 200] width 6 height 6
checkbox input "true"
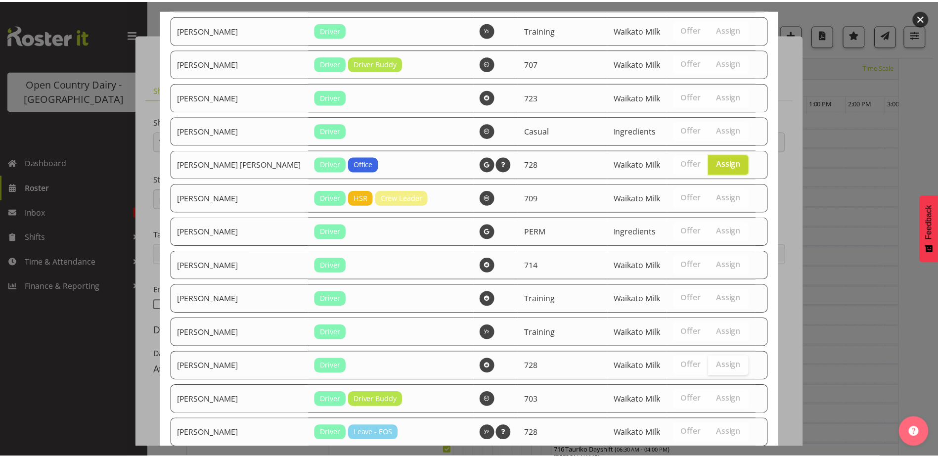
scroll to position [1200, 0]
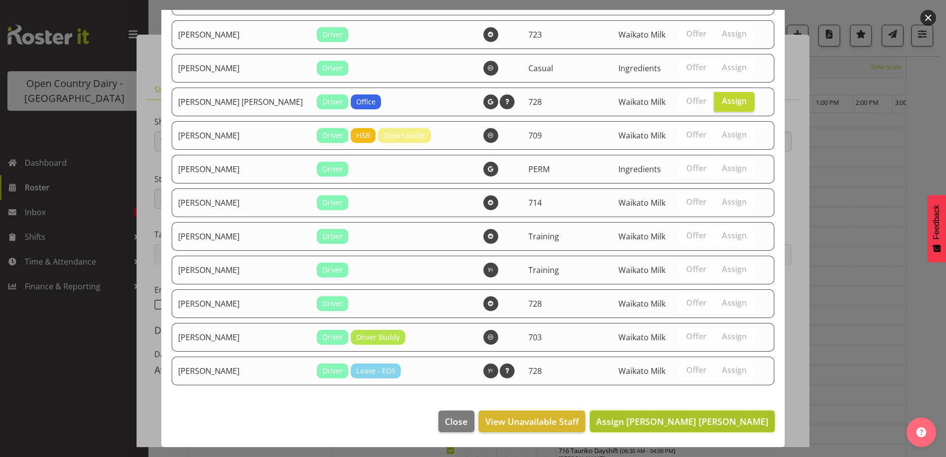
click at [690, 417] on span "Assign Ross Robert Hamilton" at bounding box center [682, 421] width 172 height 12
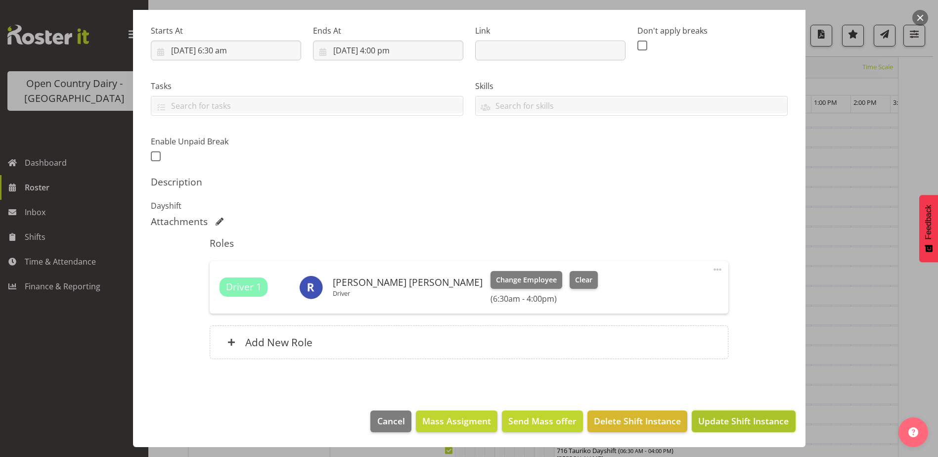
click at [712, 416] on span "Update Shift Instance" at bounding box center [743, 420] width 91 height 13
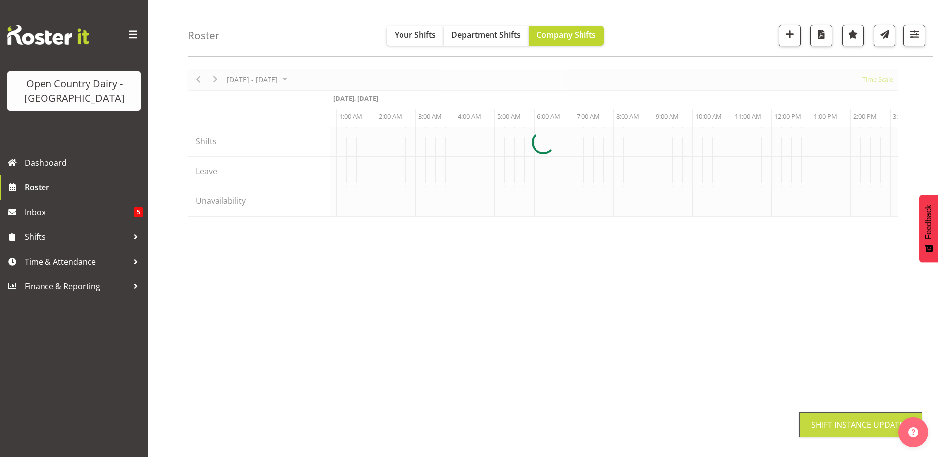
scroll to position [30, 0]
